Goal: Task Accomplishment & Management: Manage account settings

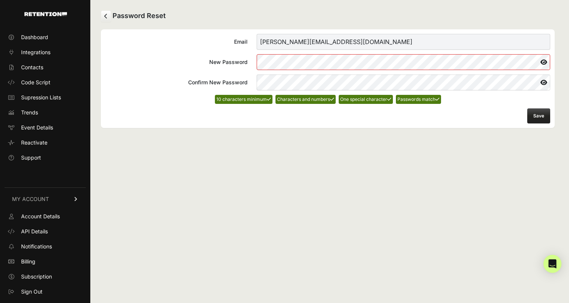
click at [535, 116] on button "Save" at bounding box center [538, 115] width 23 height 15
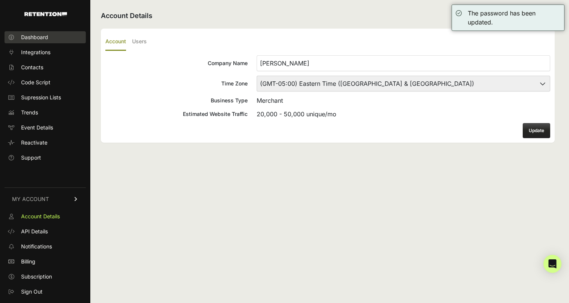
click at [32, 36] on span "Dashboard" at bounding box center [34, 37] width 27 height 8
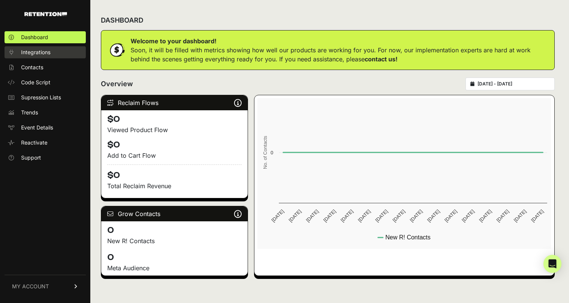
click at [45, 54] on span "Integrations" at bounding box center [35, 53] width 29 height 8
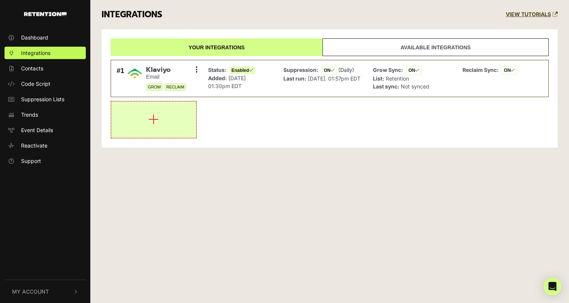
click at [154, 118] on icon "button" at bounding box center [153, 119] width 11 height 12
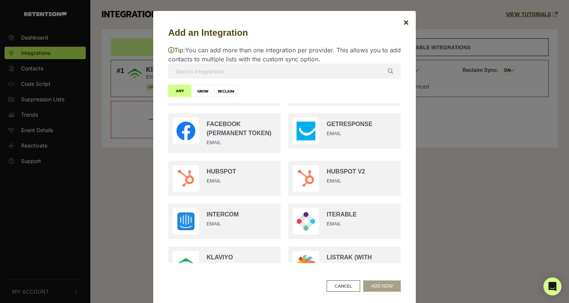
scroll to position [502, 0]
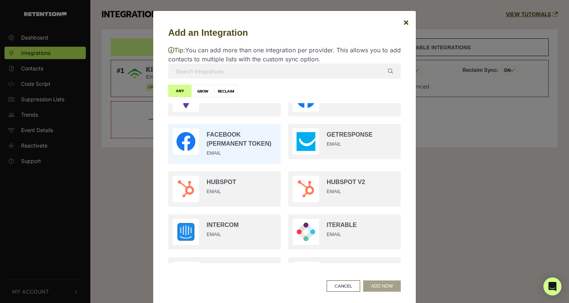
click at [238, 147] on input "radio" at bounding box center [224, 143] width 120 height 47
radio input "true"
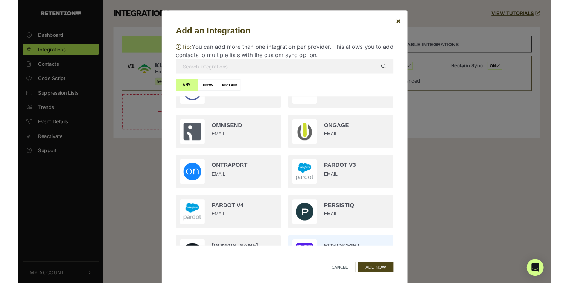
scroll to position [939, 0]
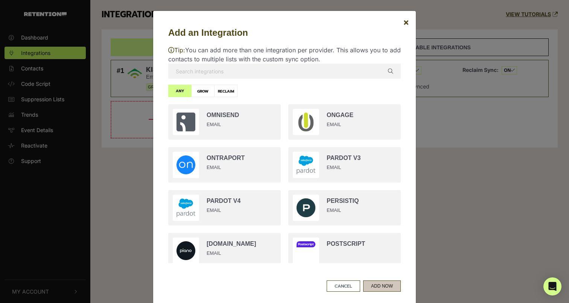
click at [370, 285] on button "ADD NOW" at bounding box center [382, 285] width 38 height 11
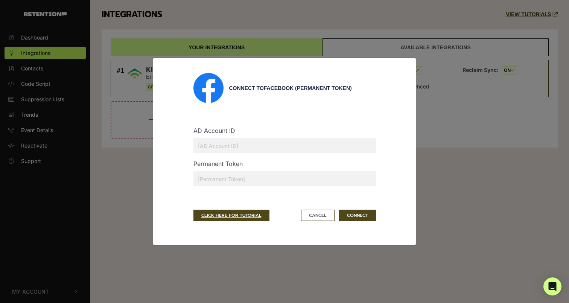
click at [253, 152] on input "text" at bounding box center [284, 145] width 182 height 15
paste input "391612121615761"
type input "391612121615761"
click at [319, 217] on button "Cancel" at bounding box center [317, 215] width 33 height 11
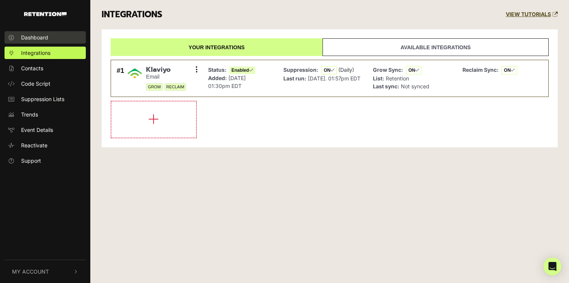
click at [40, 39] on span "Dashboard" at bounding box center [34, 37] width 27 height 8
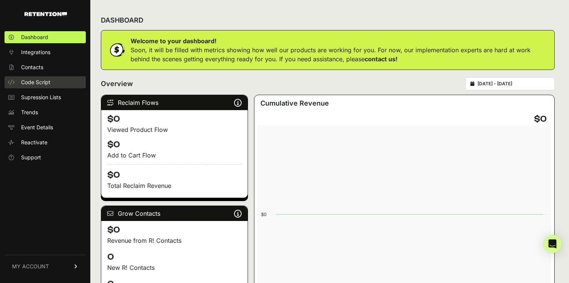
click at [41, 85] on span "Code Script" at bounding box center [35, 83] width 29 height 8
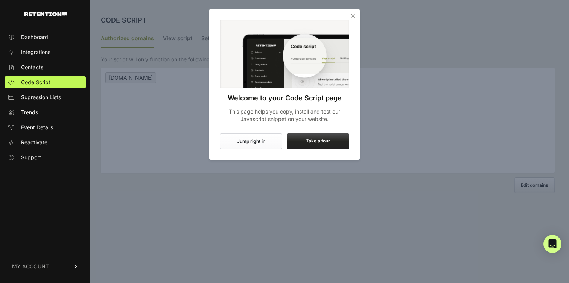
click at [353, 15] on icon "Close" at bounding box center [353, 16] width 8 height 8
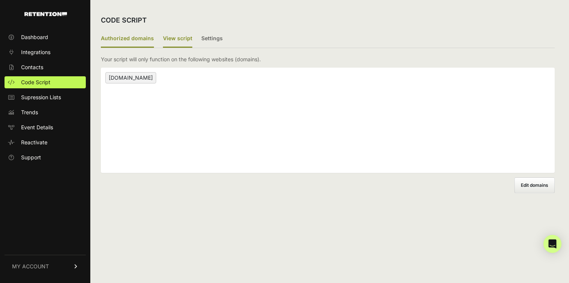
click at [175, 40] on label "View script" at bounding box center [177, 39] width 29 height 18
click at [0, 0] on input "View script" at bounding box center [0, 0] width 0 height 0
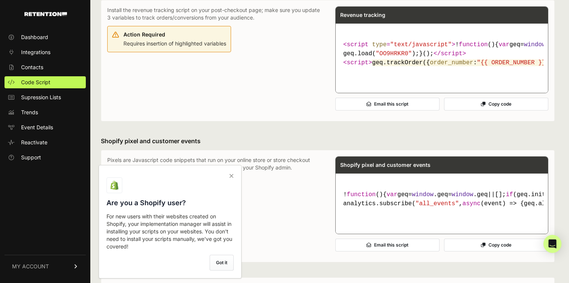
scroll to position [597, 0]
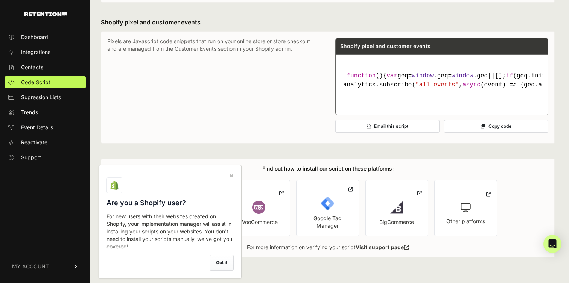
click at [231, 175] on icon at bounding box center [231, 176] width 11 height 12
click at [0, 0] on input "checkbox" at bounding box center [0, 0] width 0 height 0
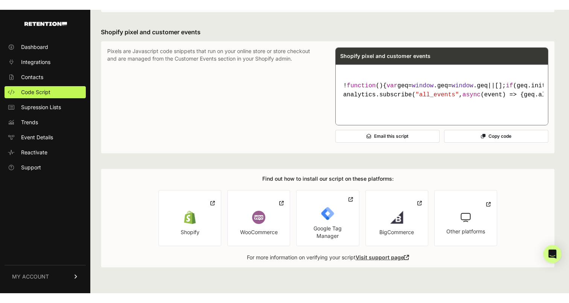
scroll to position [578, 0]
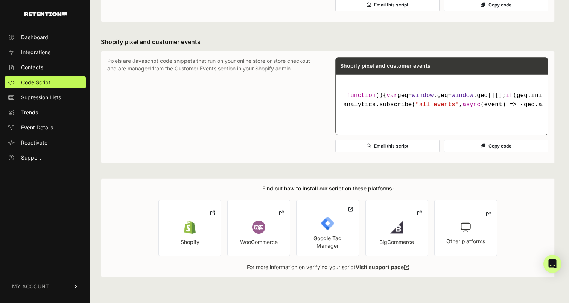
click at [540, 114] on pre "! function ( ) { var geq= window .geq= window .geq||[]; if (geq.initialize) ret…" at bounding box center [442, 104] width 212 height 61
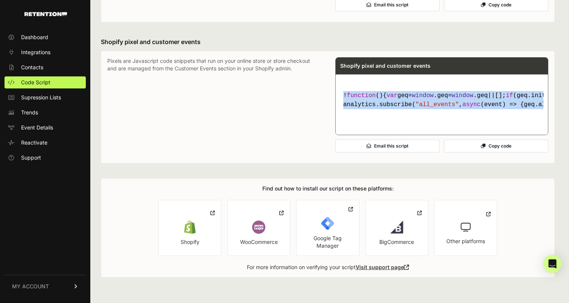
drag, startPoint x: 344, startPoint y: 94, endPoint x: 409, endPoint y: 114, distance: 67.8
click at [409, 114] on pre "! function ( ) { var geq= window .geq= window .geq||[]; if (geq.initialize) ret…" at bounding box center [442, 104] width 212 height 61
copy code "! function ( ) { var geq= window .geq= window .geq||[]; if (geq.initialize) ret…"
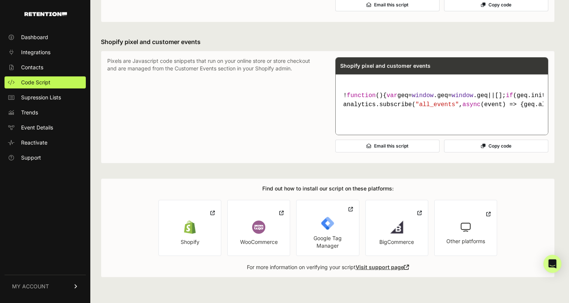
click at [287, 138] on p "Pixels are Javascript code snippets that run on your online store or store chec…" at bounding box center [213, 107] width 213 height 100
click at [23, 84] on span "Code Script" at bounding box center [35, 83] width 29 height 8
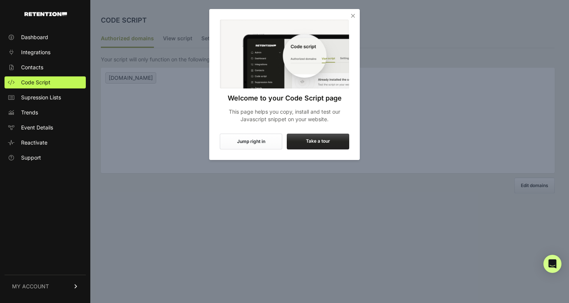
click at [350, 15] on icon "Close" at bounding box center [353, 16] width 8 height 8
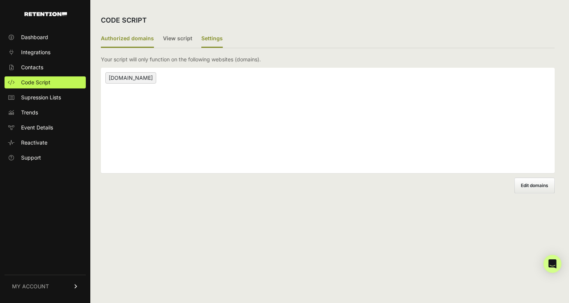
click at [209, 38] on label "Settings" at bounding box center [211, 39] width 21 height 18
click at [0, 0] on input "Settings" at bounding box center [0, 0] width 0 height 0
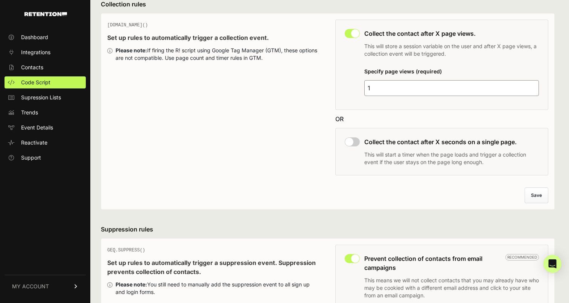
scroll to position [53, 0]
